Goal: Information Seeking & Learning: Learn about a topic

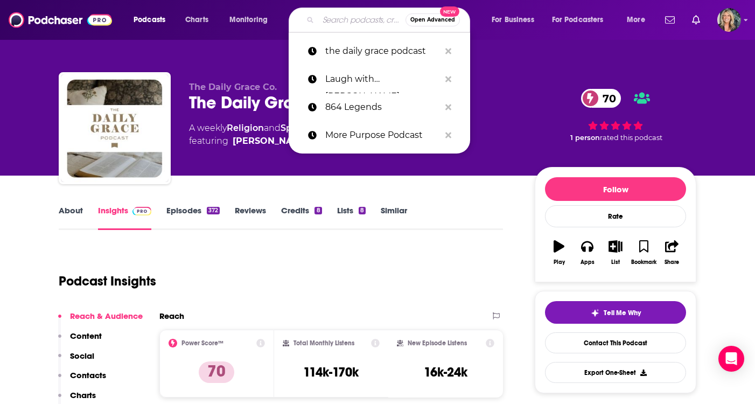
scroll to position [75, 0]
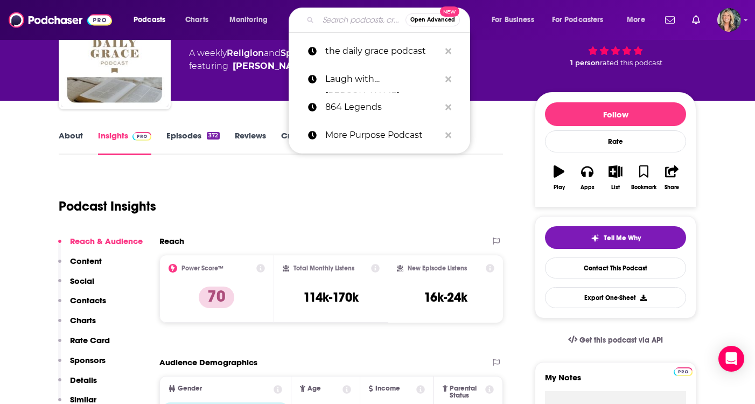
click at [338, 19] on input "Search podcasts, credits, & more..." at bounding box center [361, 19] width 87 height 17
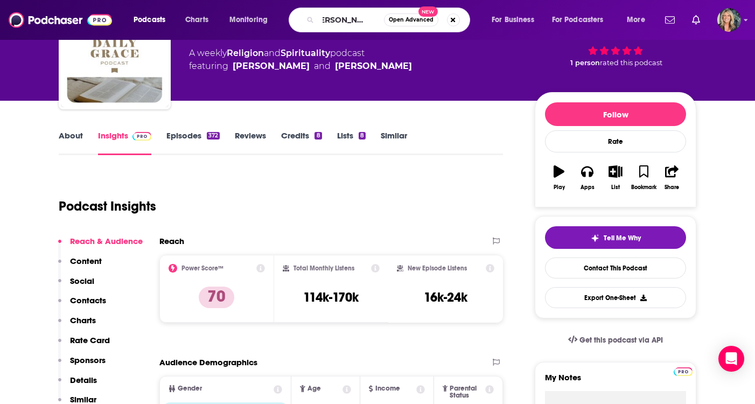
type input "[PERSON_NAME] podcast"
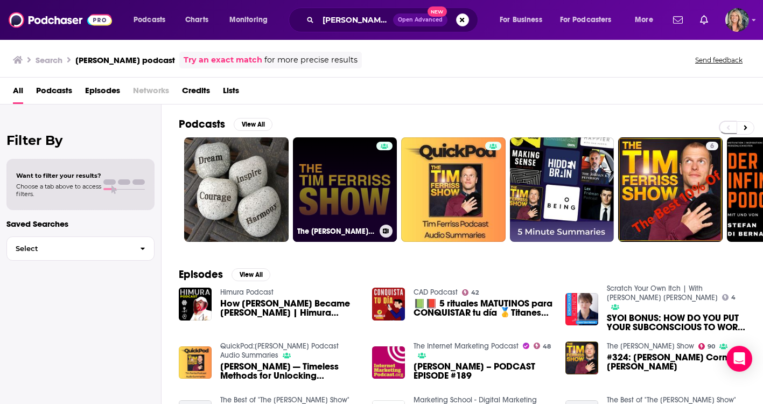
click at [338, 199] on link "The [PERSON_NAME] Show Podcast" at bounding box center [345, 189] width 104 height 104
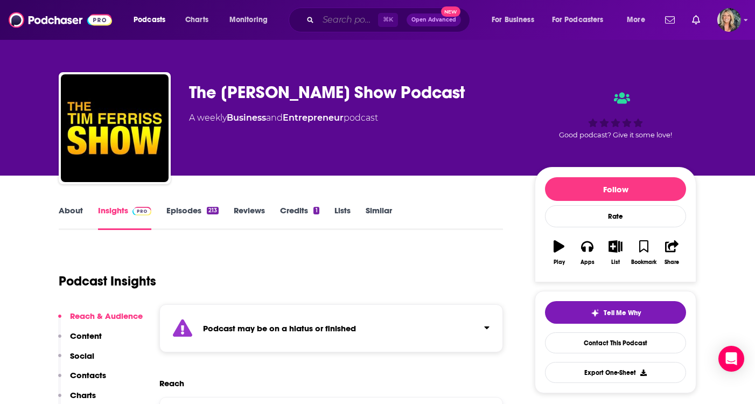
click at [343, 20] on input "Search podcasts, credits, & more..." at bounding box center [348, 19] width 60 height 17
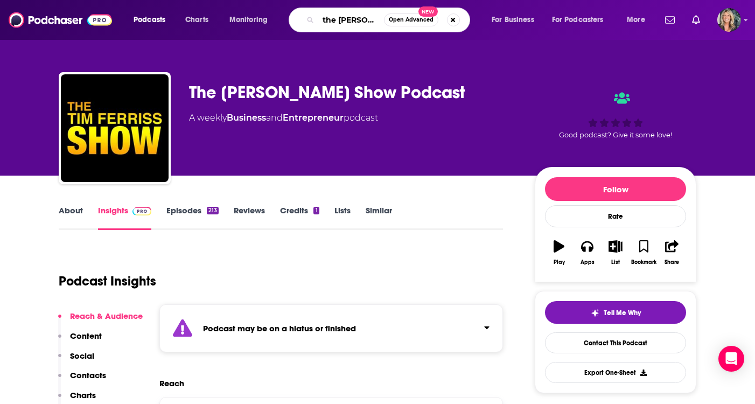
scroll to position [0, 1]
type input "the [PERSON_NAME] Shwo"
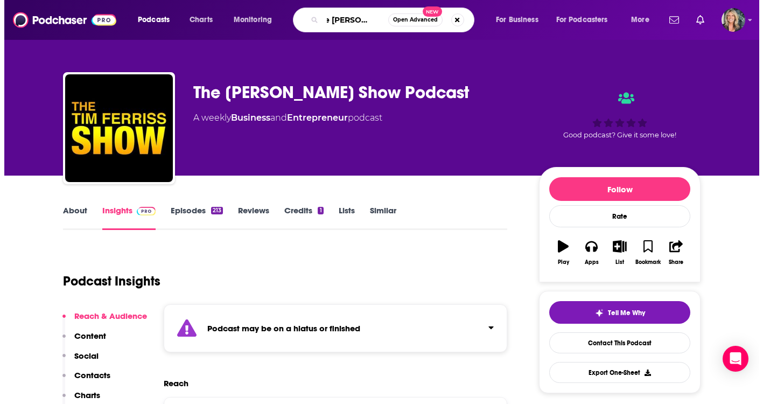
scroll to position [0, 23]
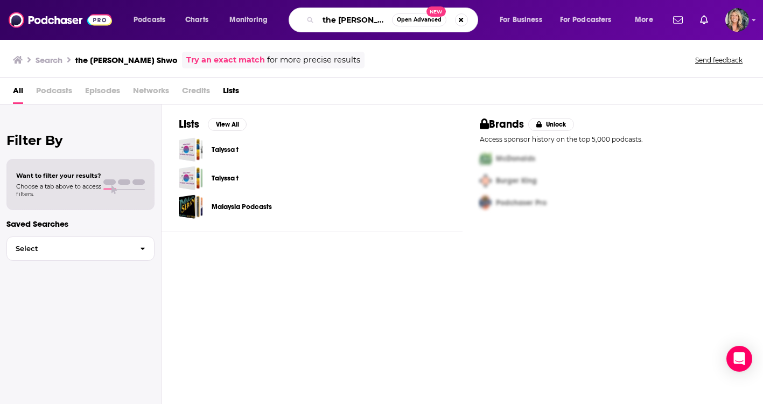
click at [379, 19] on input "the [PERSON_NAME] Shwo" at bounding box center [355, 19] width 74 height 17
type input "the [PERSON_NAME] Show"
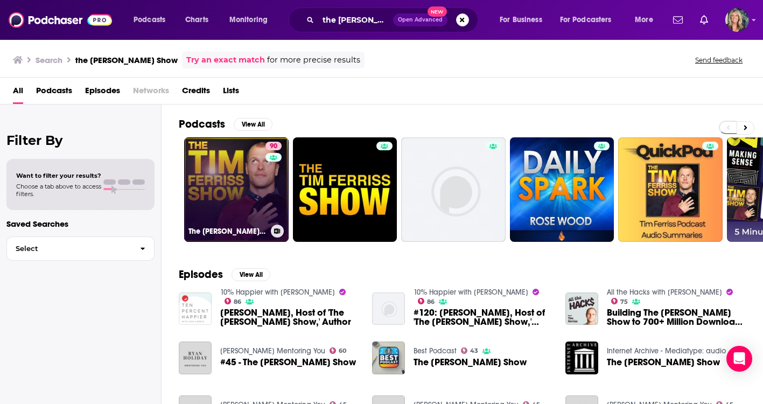
click at [230, 191] on link "90 The [PERSON_NAME] Show" at bounding box center [236, 189] width 104 height 104
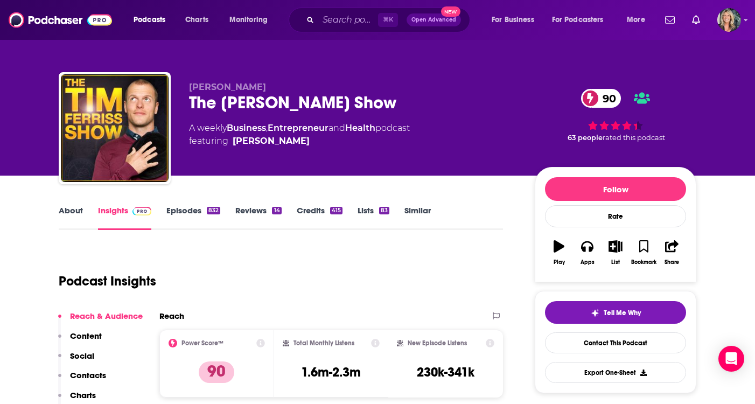
click at [179, 209] on link "Episodes 832" at bounding box center [193, 217] width 54 height 25
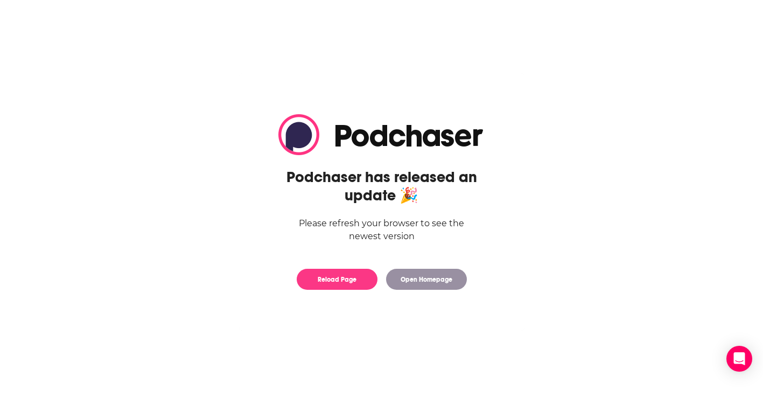
click at [184, 209] on body "3 Privacy Preference Centre Your Privacy Strictly Necessary Cookies Functional …" at bounding box center [381, 202] width 763 height 404
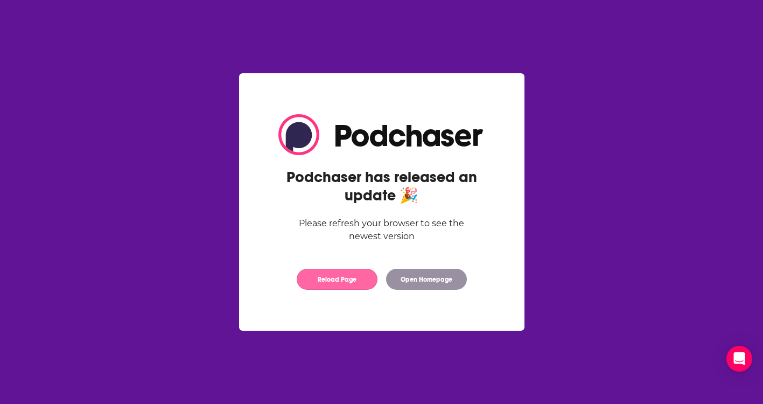
click at [359, 275] on button "Reload Page" at bounding box center [337, 279] width 81 height 21
click at [355, 282] on button "Reload Page" at bounding box center [337, 279] width 81 height 21
click at [343, 283] on button "Reload Page" at bounding box center [337, 279] width 81 height 21
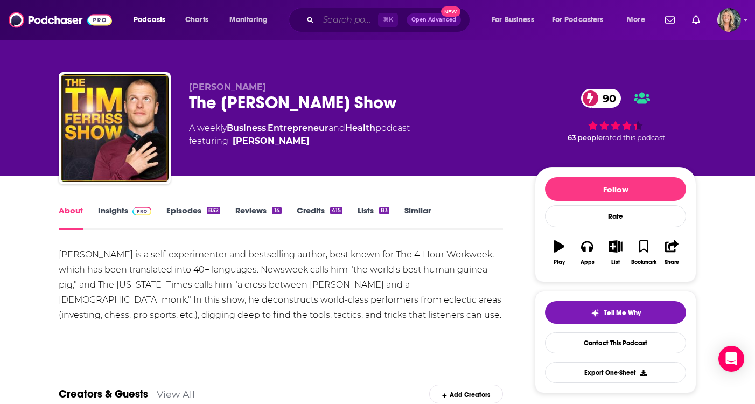
click at [327, 25] on input "Search podcasts, credits, & more..." at bounding box center [348, 19] width 60 height 17
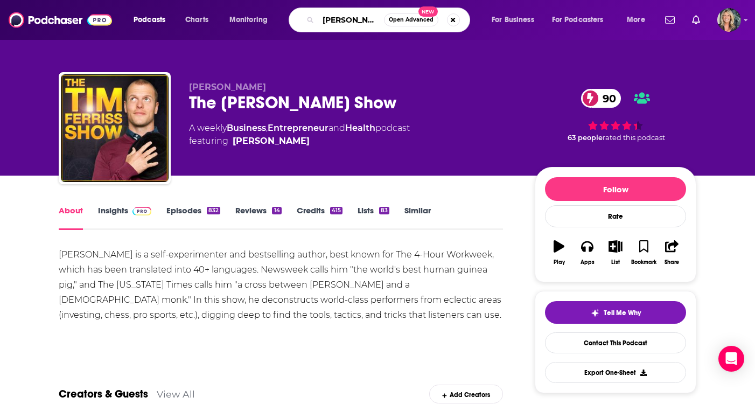
type input "mike rowe"
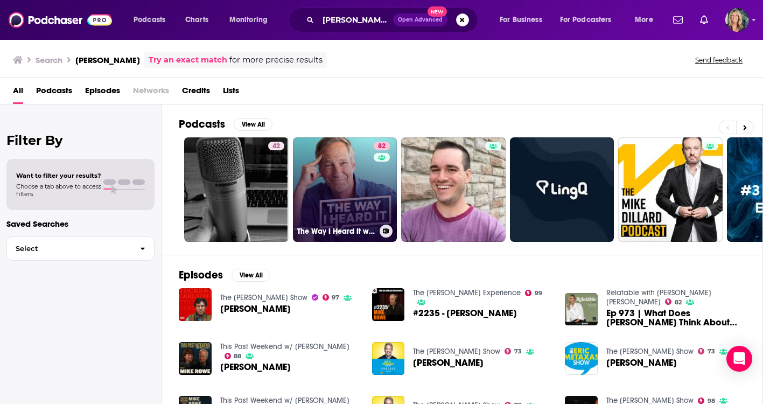
click at [367, 175] on link "82 The Way I Heard It with Mike Rowe" at bounding box center [345, 189] width 104 height 104
